Goal: Communication & Community: Answer question/provide support

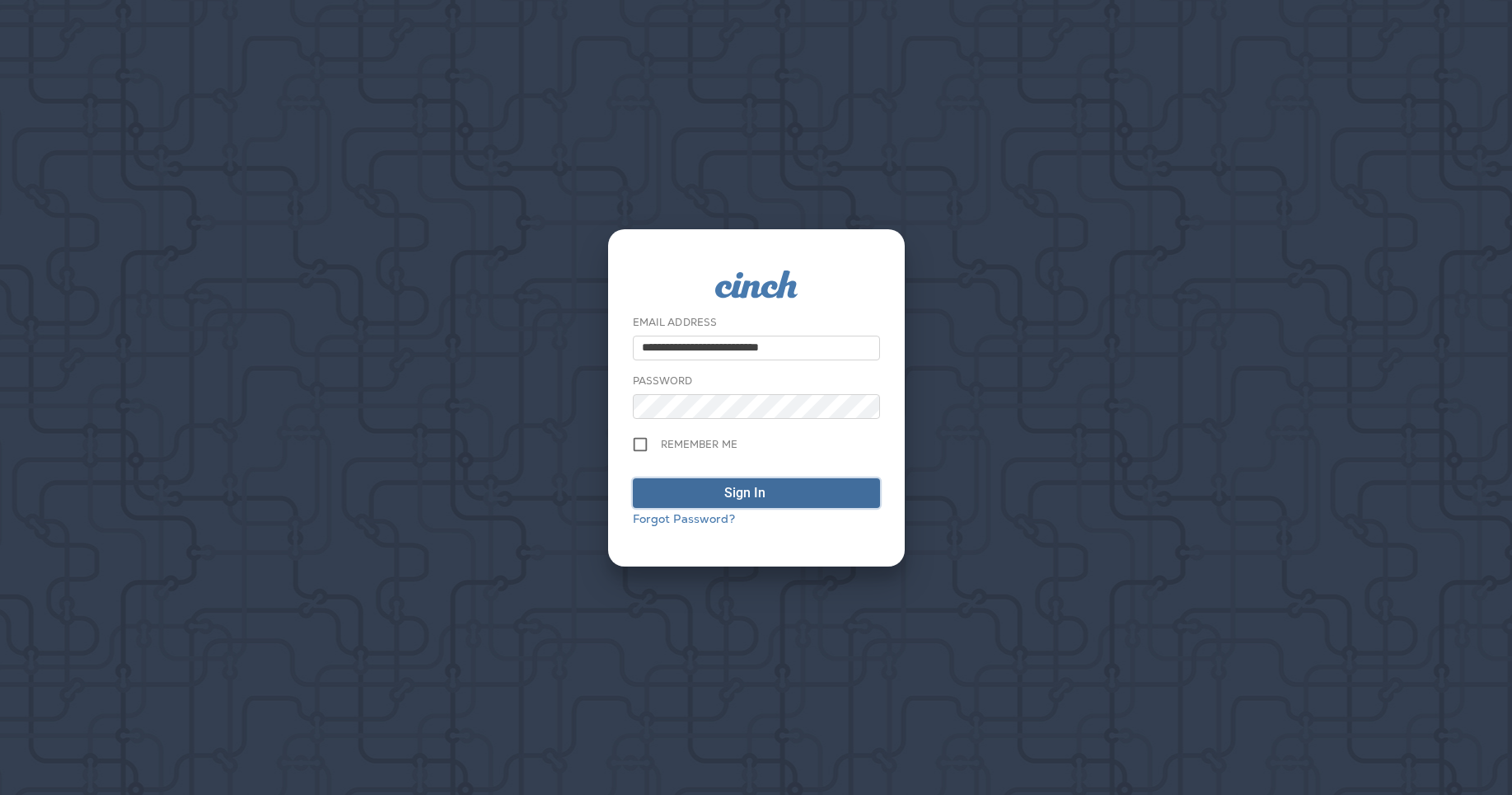
click at [689, 489] on span "Sign In" at bounding box center [756, 493] width 229 height 20
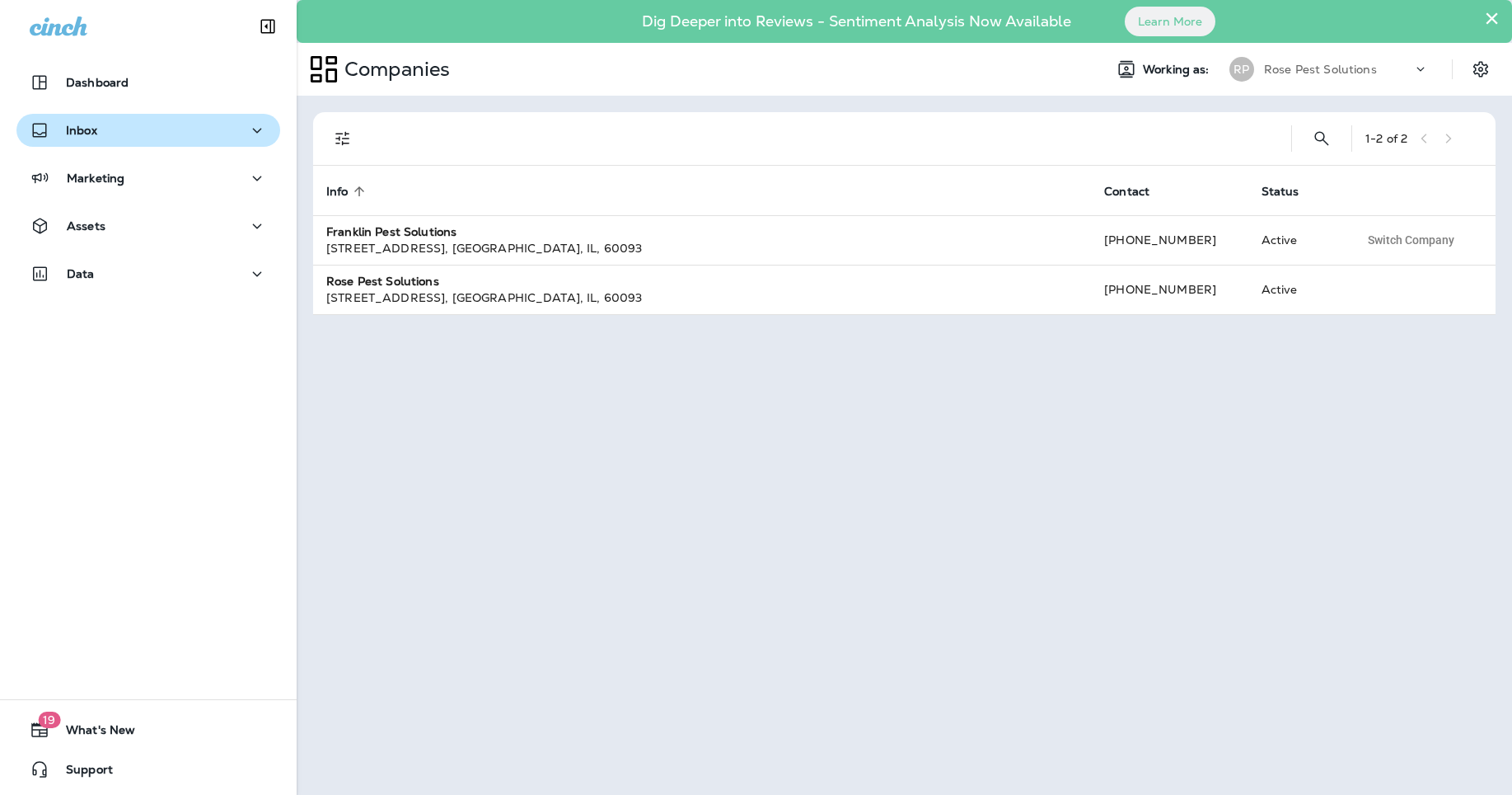
click at [122, 132] on div "Inbox" at bounding box center [149, 131] width 237 height 21
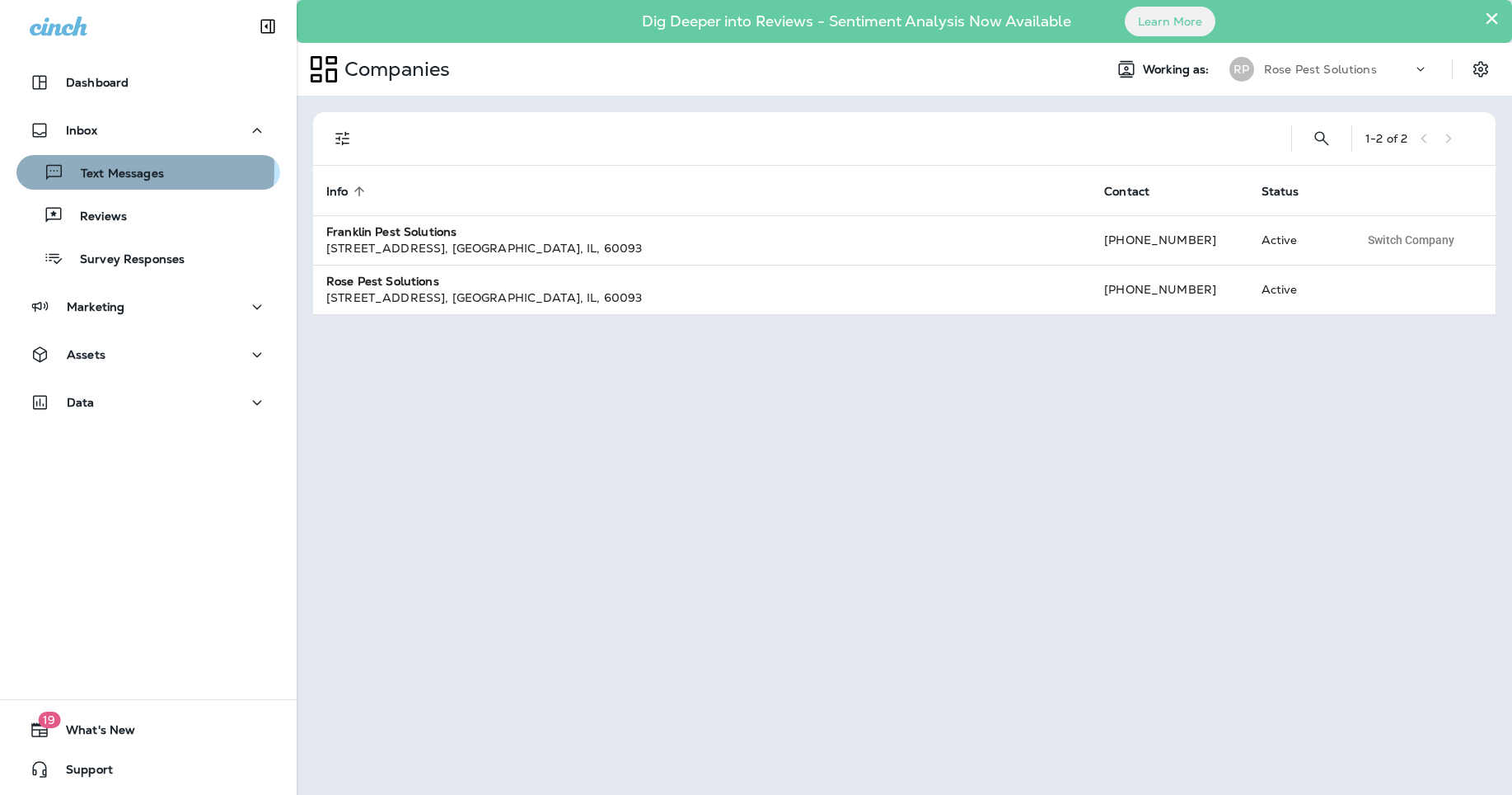
click at [132, 170] on p "Text Messages" at bounding box center [114, 174] width 100 height 16
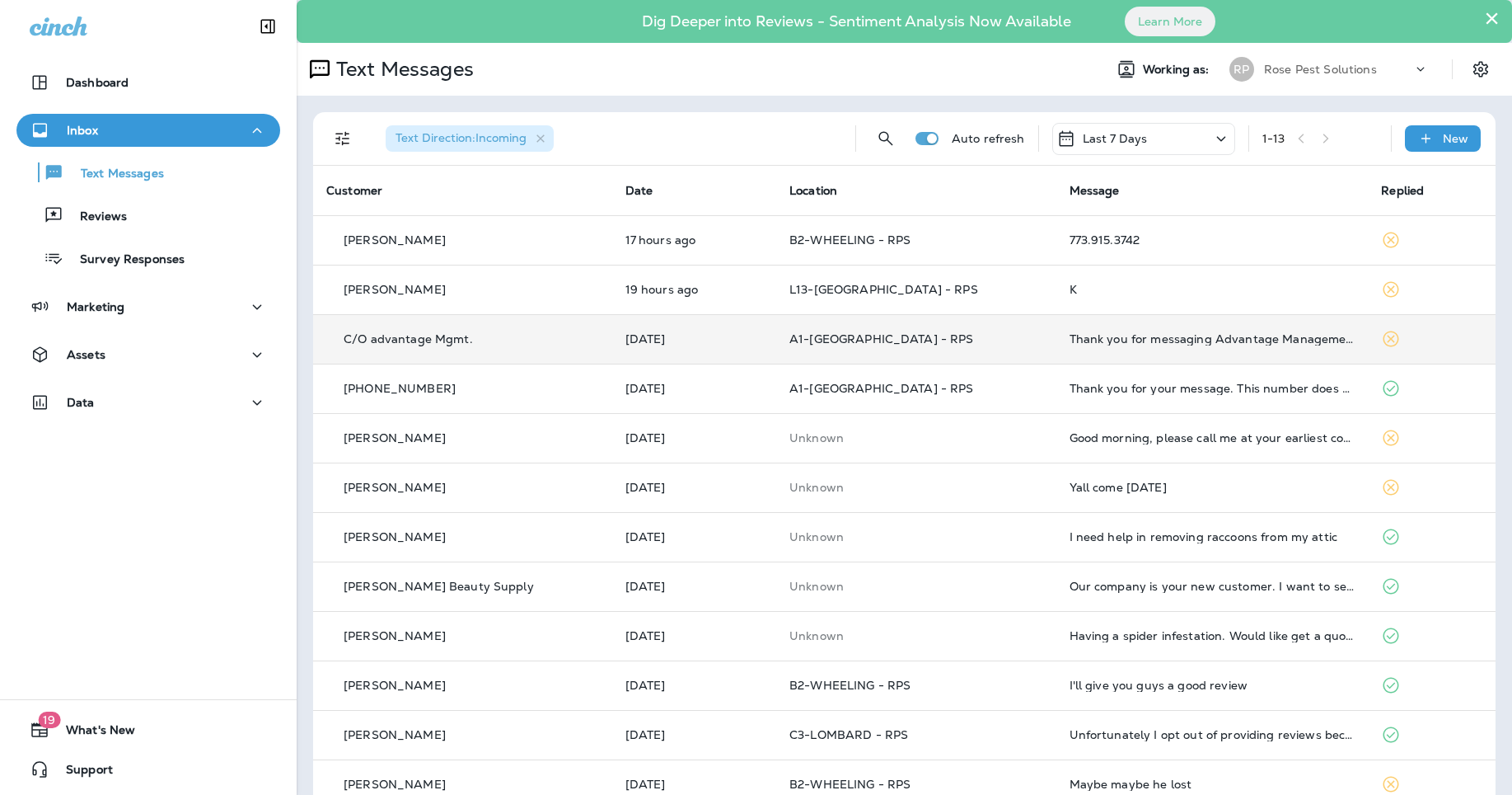
click at [1167, 345] on div "Thank you for messaging Advantage Management. We are currently unavailable and …" at bounding box center [1213, 339] width 286 height 13
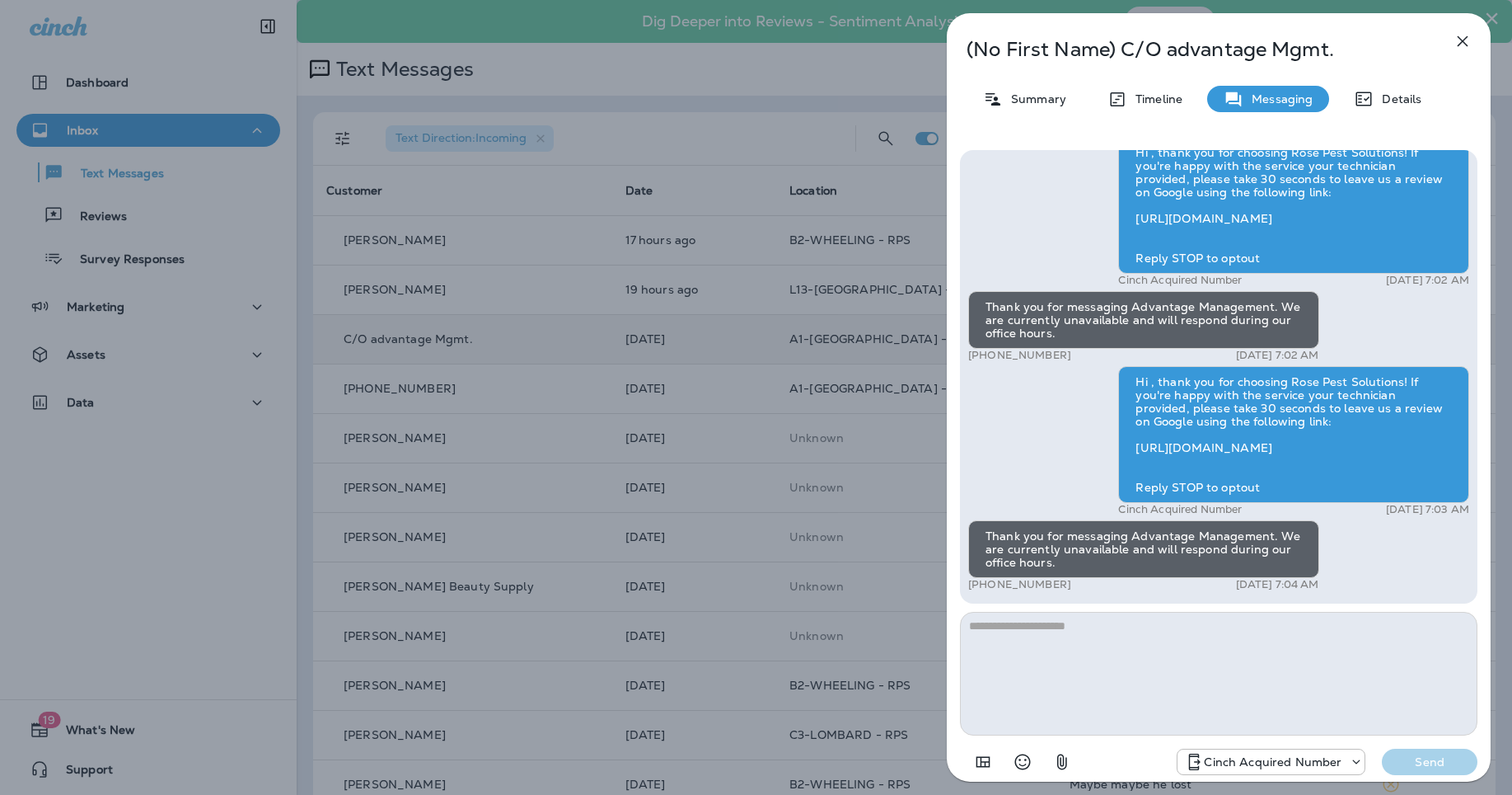
click at [1465, 36] on icon "button" at bounding box center [1462, 41] width 20 height 20
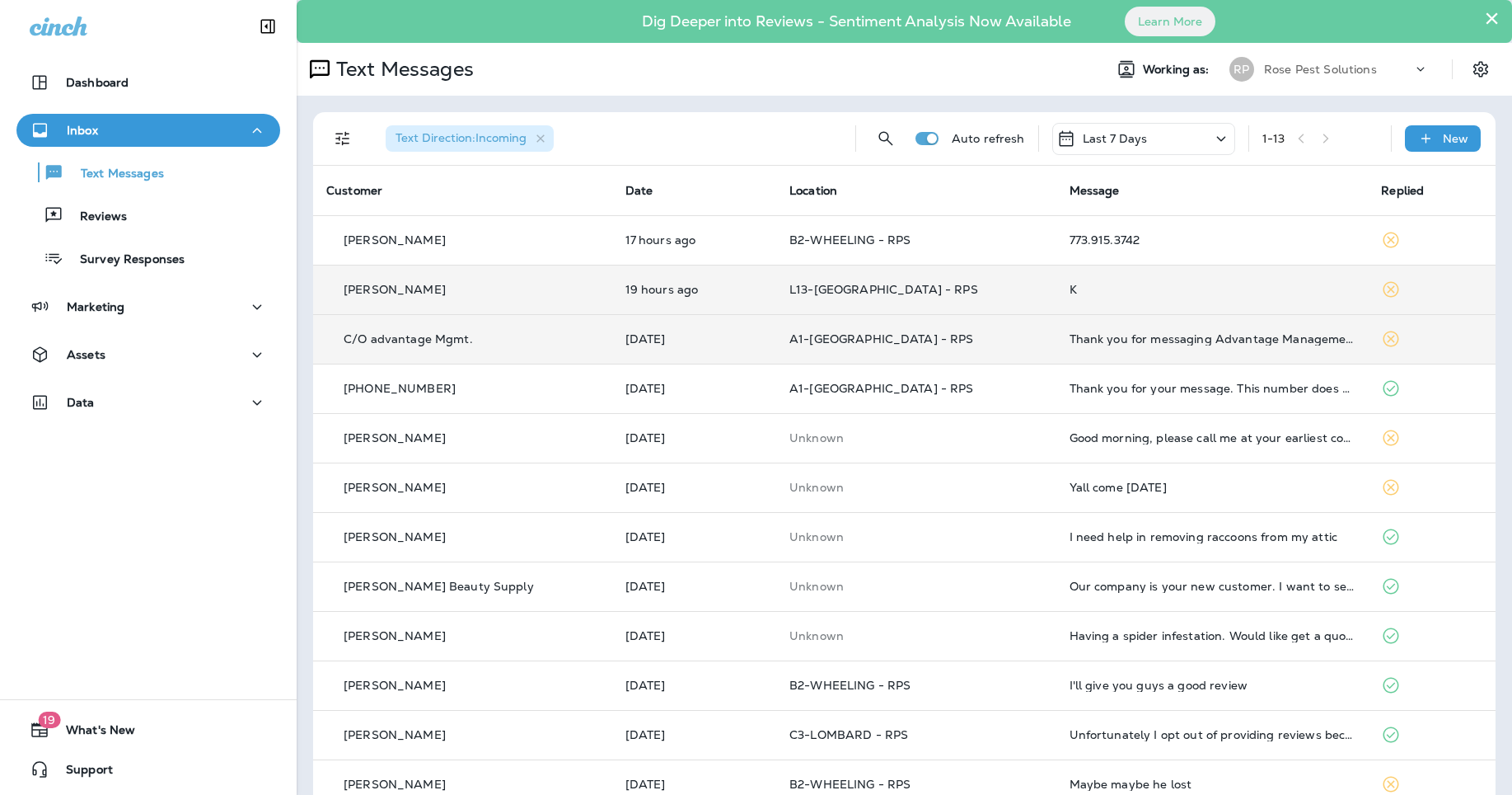
click at [1093, 292] on div "K" at bounding box center [1213, 289] width 286 height 13
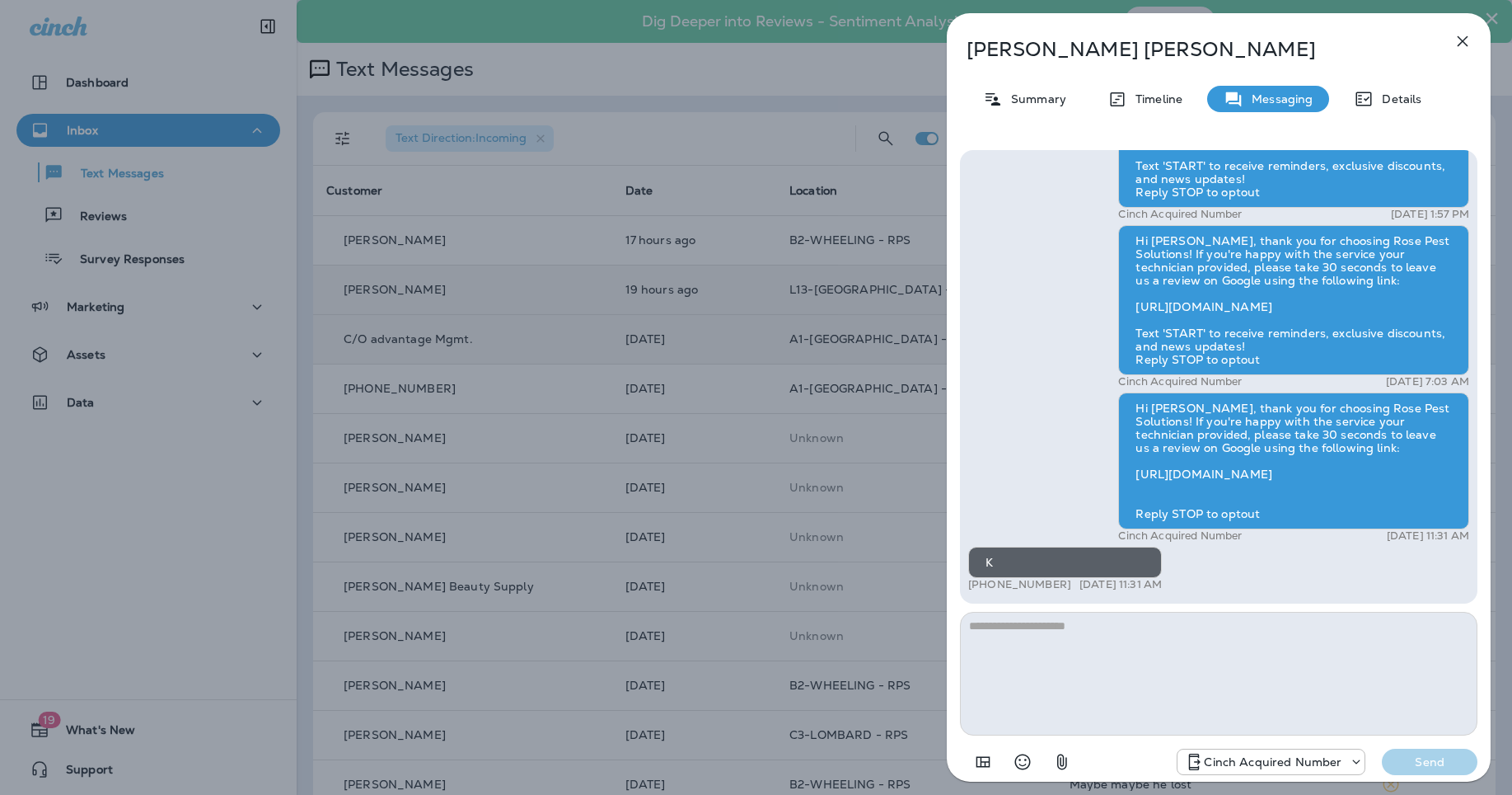
click at [1463, 35] on icon "button" at bounding box center [1462, 41] width 20 height 20
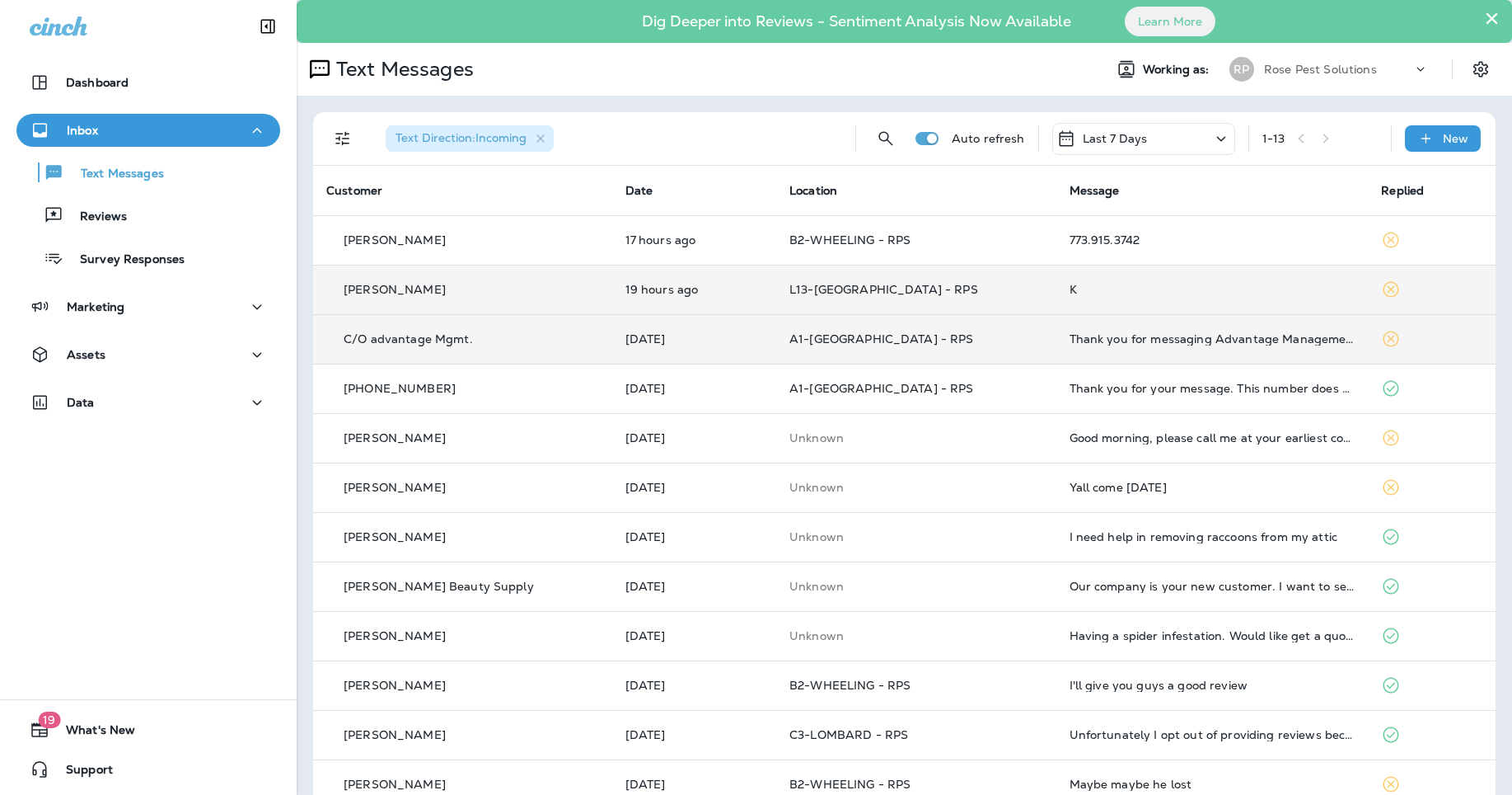
click at [1045, 254] on div at bounding box center [756, 398] width 1512 height 795
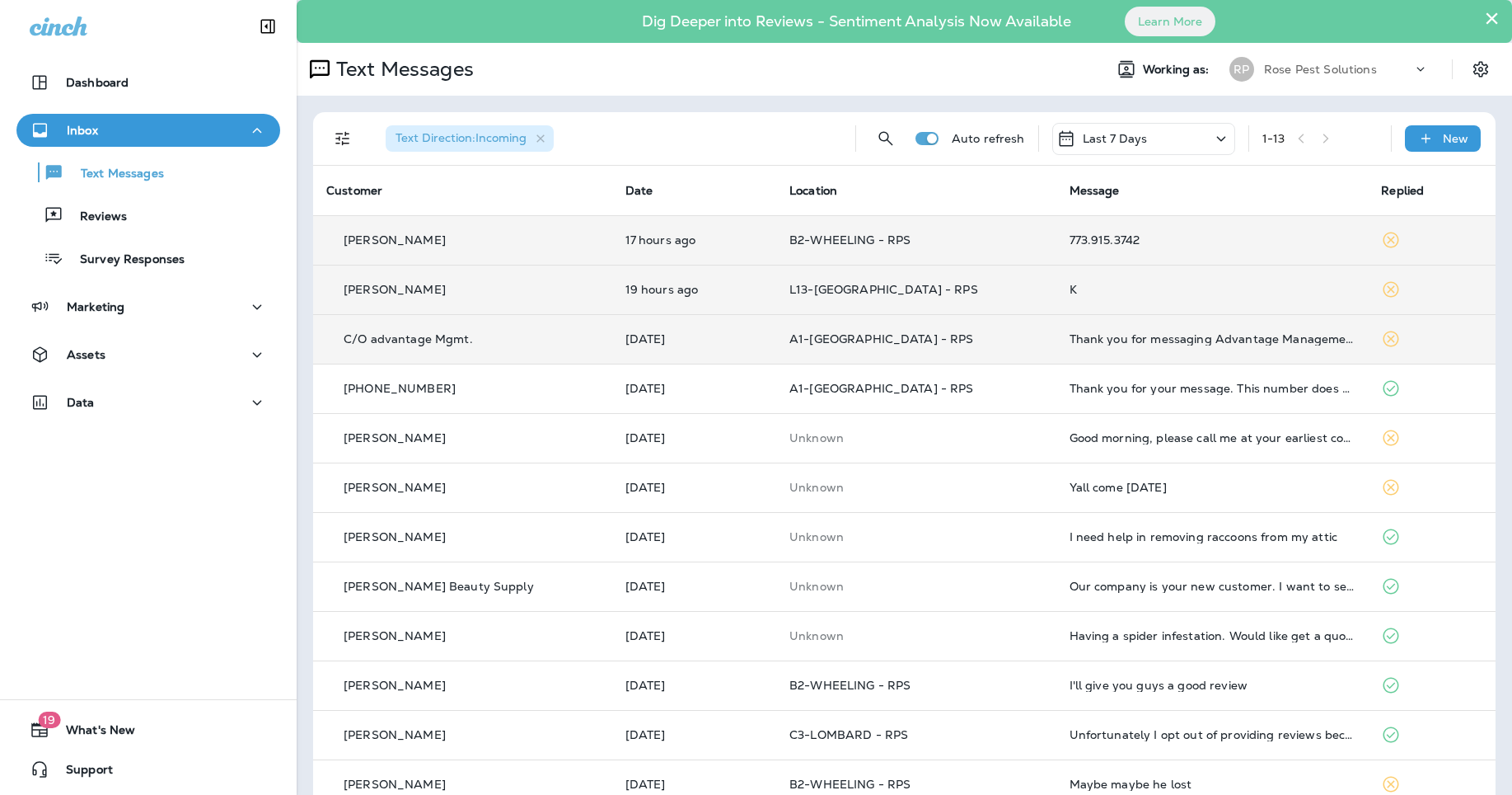
click at [1070, 241] on div "773.915.3742" at bounding box center [1213, 240] width 286 height 13
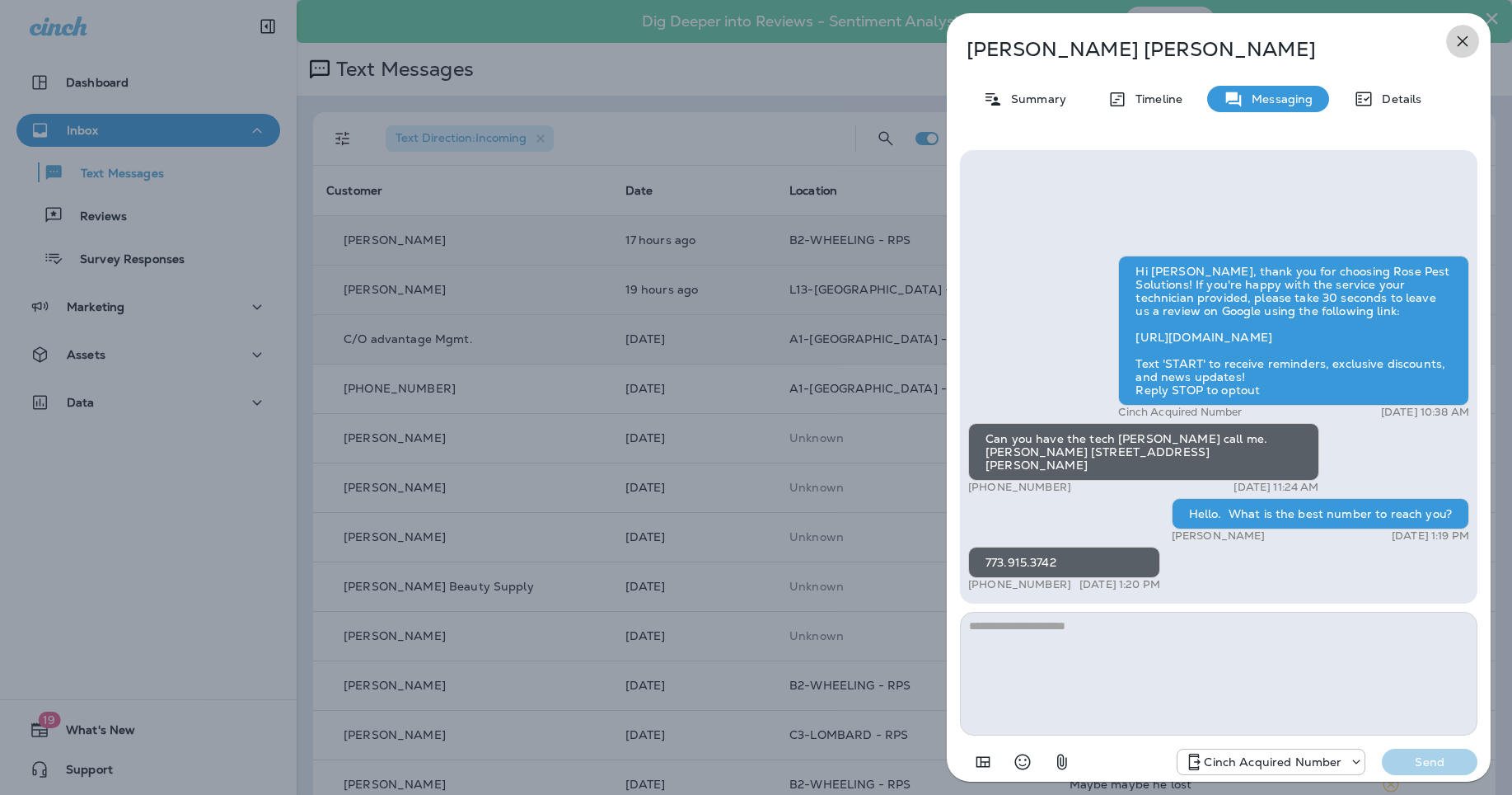
click at [1458, 39] on icon "button" at bounding box center [1462, 41] width 20 height 20
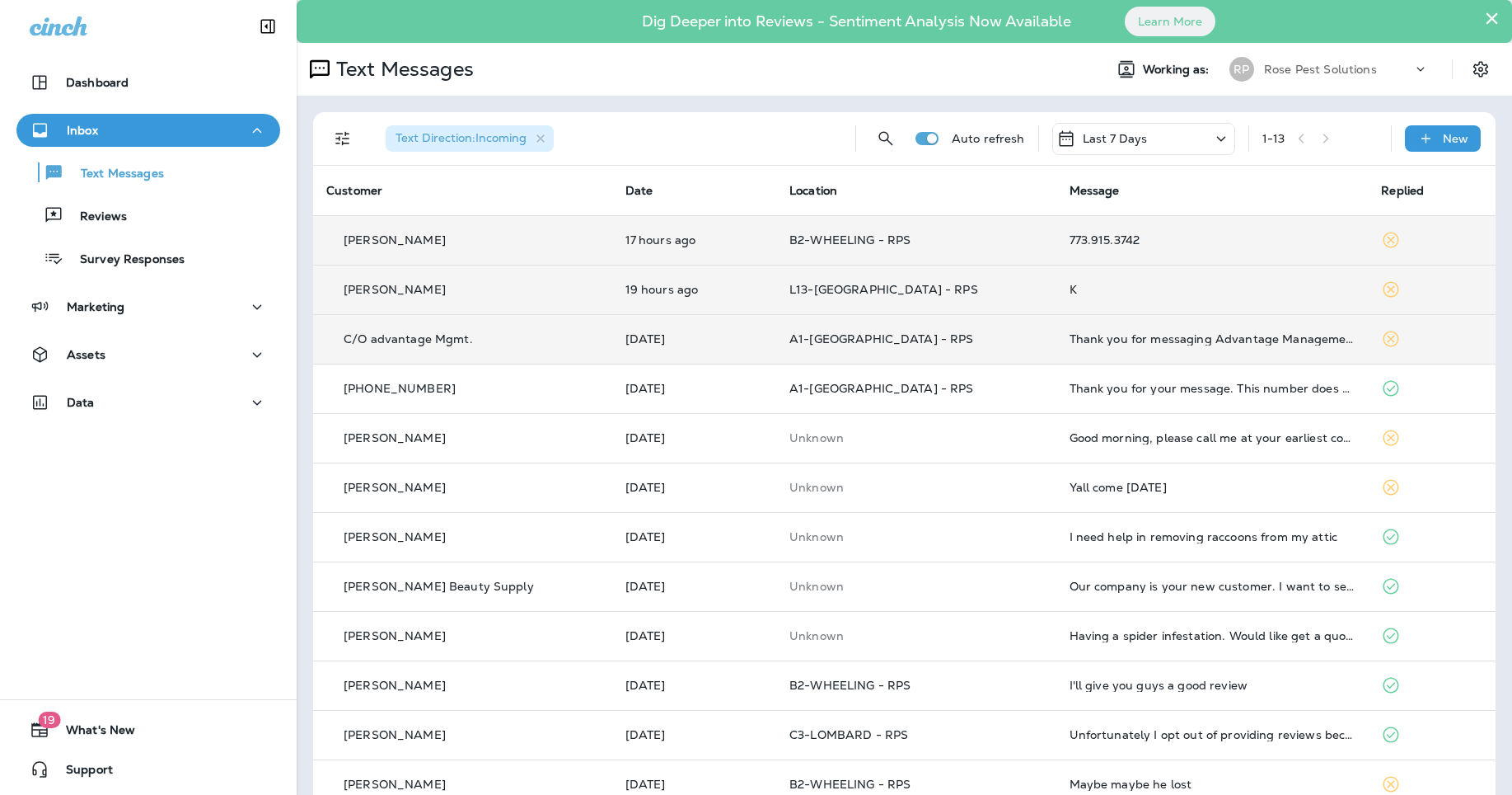
click at [1291, 57] on div "Rose Pest Solutions" at bounding box center [1339, 69] width 149 height 24
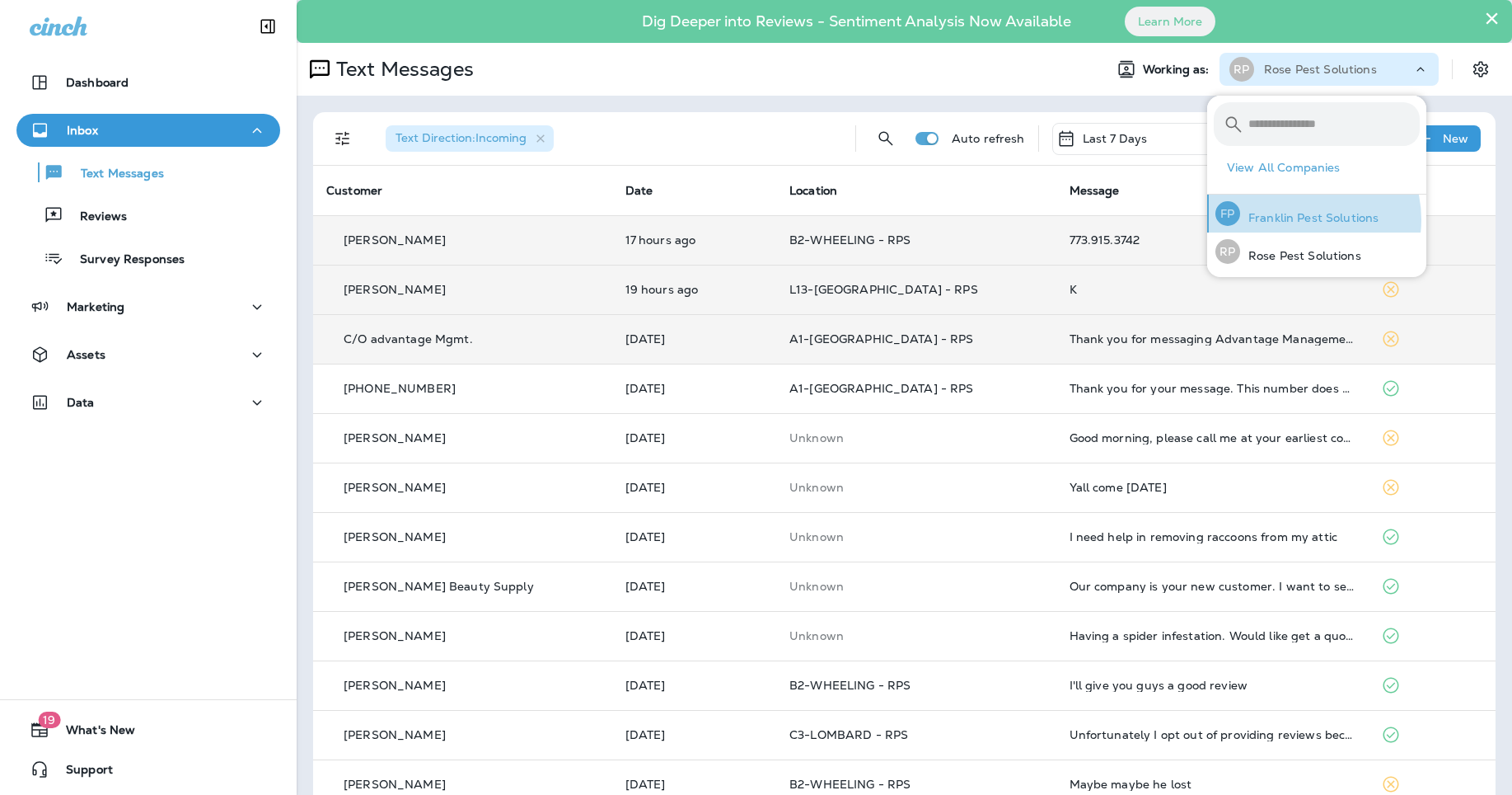
click at [1299, 219] on p "Franklin Pest Solutions" at bounding box center [1309, 218] width 138 height 13
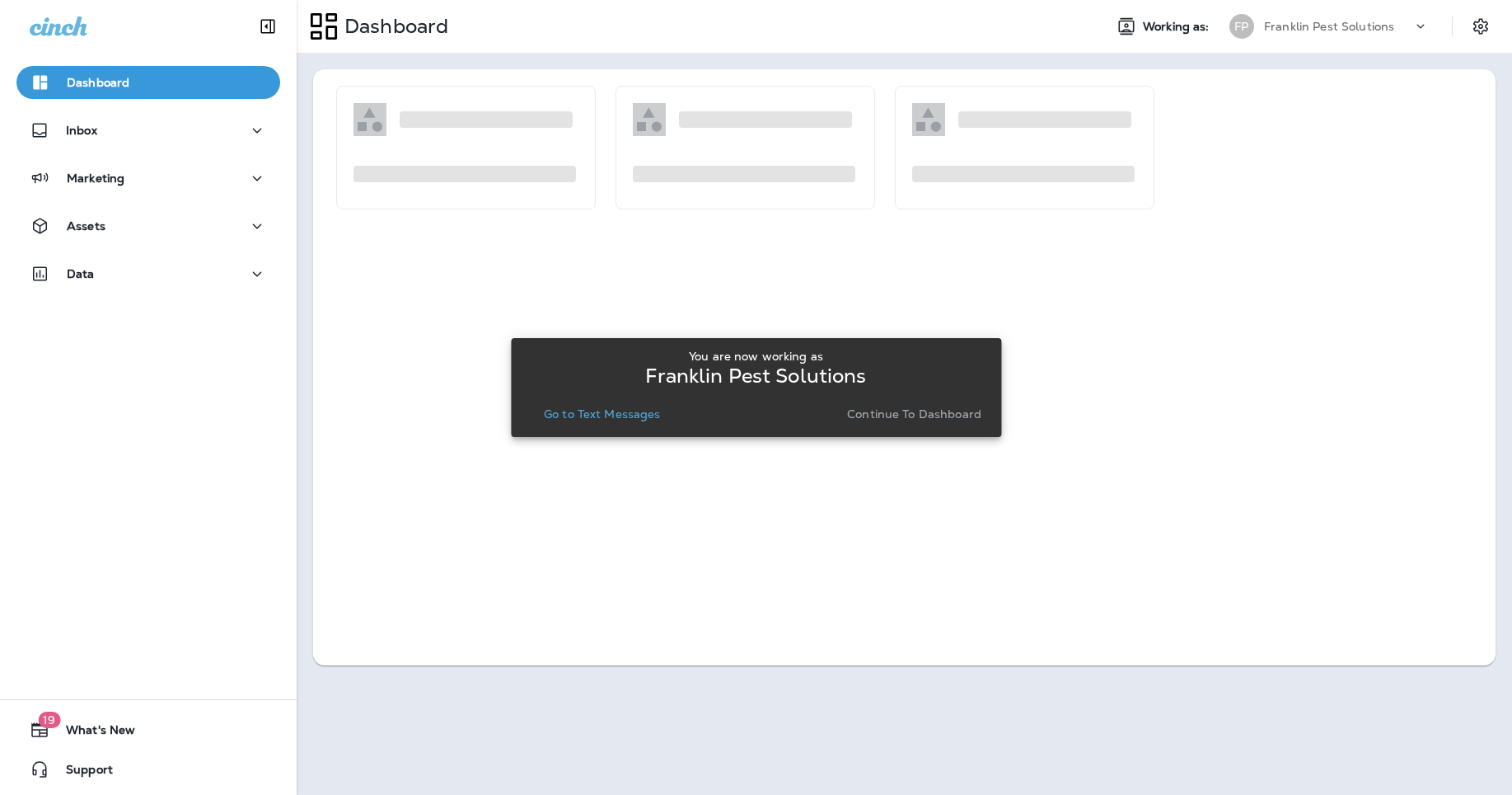
click at [611, 417] on p "Go to Text Messages" at bounding box center [603, 414] width 117 height 13
